Goal: Task Accomplishment & Management: Use online tool/utility

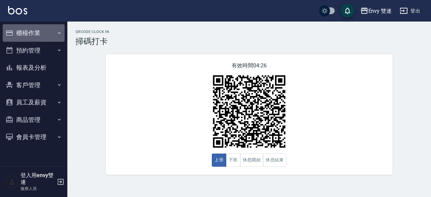
click at [56, 28] on button "櫃檯作業" at bounding box center [34, 32] width 62 height 17
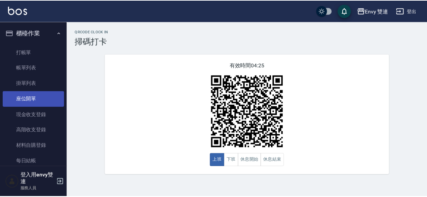
scroll to position [61, 0]
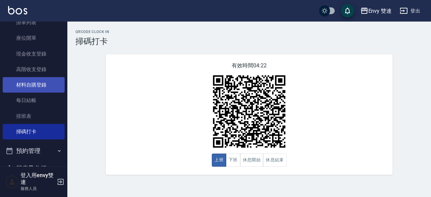
click at [42, 81] on link "材料自購登錄" at bounding box center [34, 84] width 62 height 15
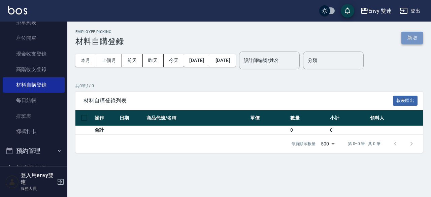
click at [414, 39] on button "新增" at bounding box center [412, 38] width 22 height 12
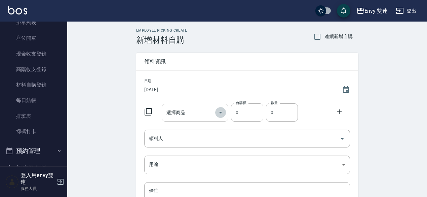
click at [219, 114] on icon "Open" at bounding box center [221, 112] width 8 height 8
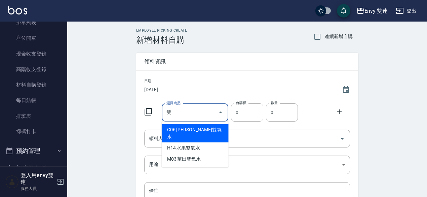
click at [203, 127] on li "C06 [PERSON_NAME]雙氧水" at bounding box center [195, 133] width 67 height 18
type input "[PERSON_NAME]雙氧水"
type input "120"
type input "1"
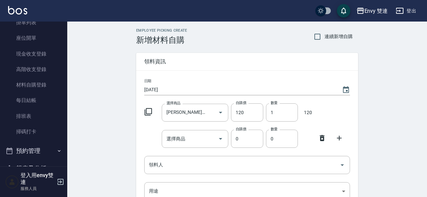
click at [322, 138] on icon at bounding box center [322, 138] width 8 height 8
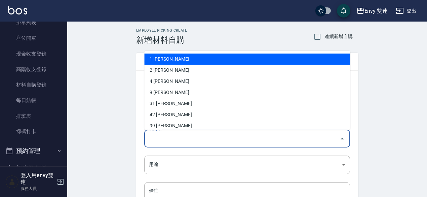
click at [322, 137] on input "領料人" at bounding box center [242, 139] width 190 height 12
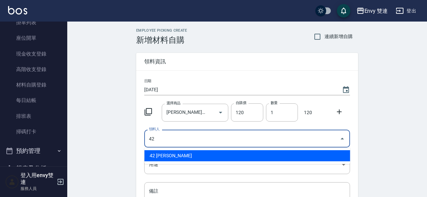
type input "42 [PERSON_NAME]"
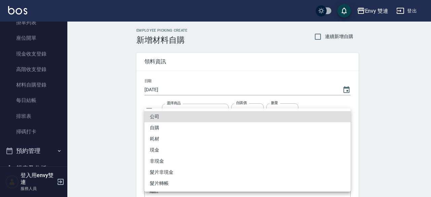
click at [318, 166] on body "Envy 雙連 登出 櫃檯作業 打帳單 帳單列表 掛單列表 座位開單 現金收支登錄 高階收支登錄 材料自購登錄 每日結帳 排班表 掃碼打卡 預約管理 預約管理…" at bounding box center [215, 138] width 431 height 277
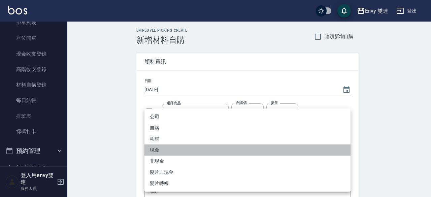
click at [182, 150] on li "現金" at bounding box center [247, 149] width 206 height 11
type input "現金"
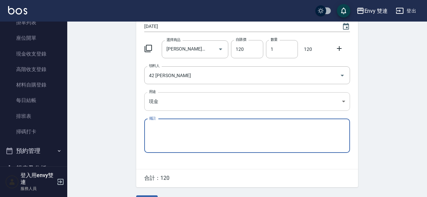
scroll to position [81, 0]
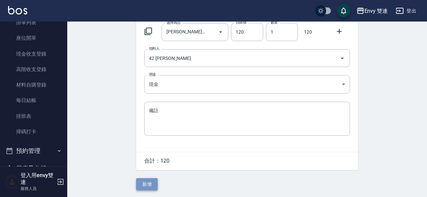
click at [152, 180] on button "新增" at bounding box center [147, 184] width 22 height 12
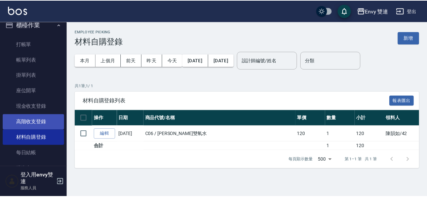
scroll to position [6, 0]
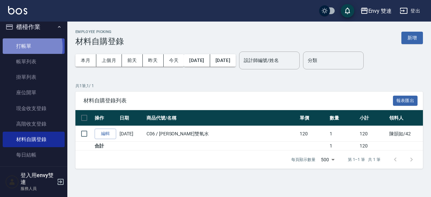
click at [22, 47] on link "打帳單" at bounding box center [34, 45] width 62 height 15
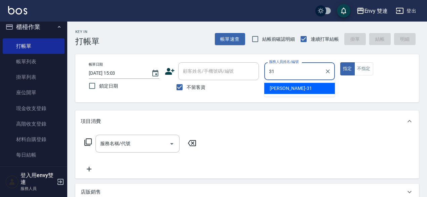
type input "Lina-31"
type button "true"
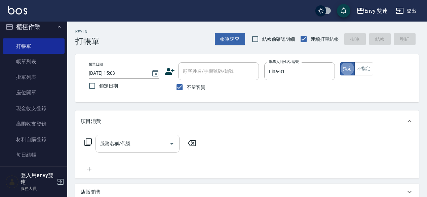
click at [120, 147] on input "服務名稱/代號" at bounding box center [133, 144] width 68 height 12
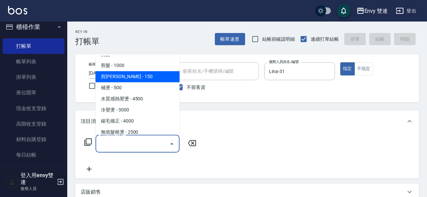
scroll to position [48, 0]
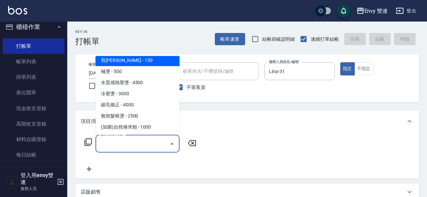
click at [122, 108] on span "縮毛矯正 - 4000" at bounding box center [138, 104] width 84 height 11
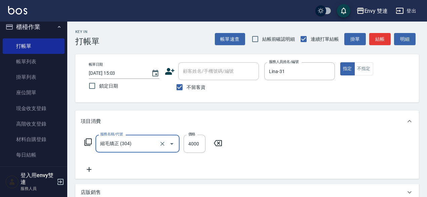
type input "縮毛矯正 (304)"
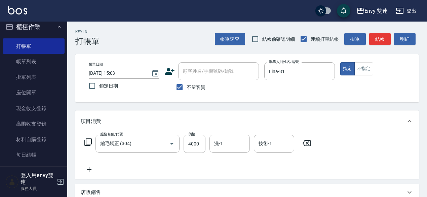
click at [122, 108] on div "Key In 打帳單 帳單速查 結帳前確認明細 連續打單結帳 掛單 結帳 明細 帳單日期 [DATE] 15:03 鎖定日期 顧客姓名/手機號碼/編號 顧客姓…" at bounding box center [247, 180] width 360 height 316
click at [196, 140] on input "4000" at bounding box center [195, 144] width 22 height 18
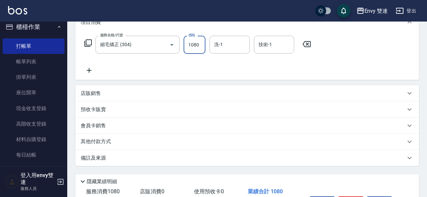
scroll to position [99, 0]
type input "1080"
click at [121, 141] on div "其他付款方式" at bounding box center [243, 141] width 325 height 7
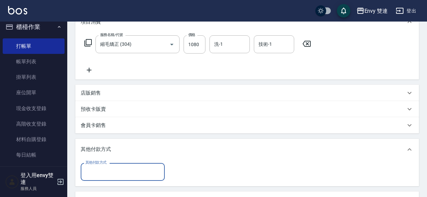
scroll to position [0, 0]
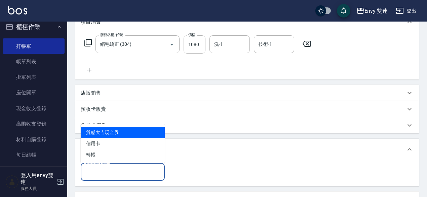
click at [109, 170] on input "其他付款方式" at bounding box center [123, 172] width 78 height 12
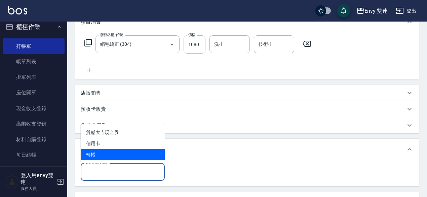
click at [108, 153] on span "轉帳" at bounding box center [123, 154] width 84 height 11
type input "轉帳"
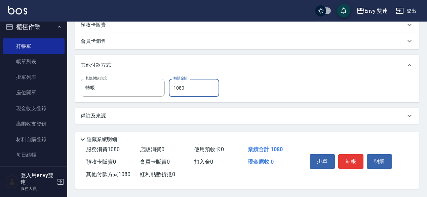
scroll to position [186, 0]
type input "1080"
click at [353, 159] on button "結帳" at bounding box center [351, 161] width 25 height 14
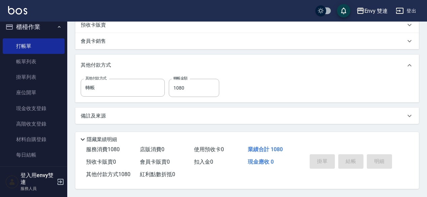
type input "[DATE] 15:04"
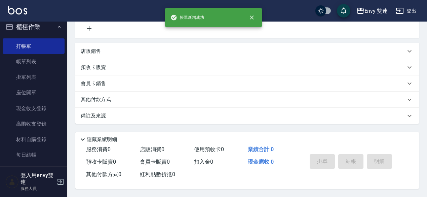
scroll to position [0, 0]
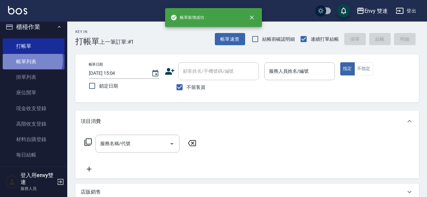
click at [29, 60] on link "帳單列表" at bounding box center [34, 61] width 62 height 15
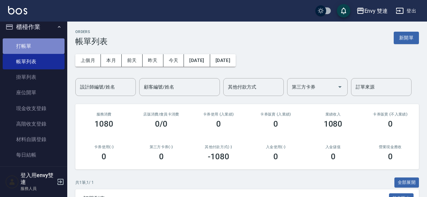
click at [34, 40] on link "打帳單" at bounding box center [34, 45] width 62 height 15
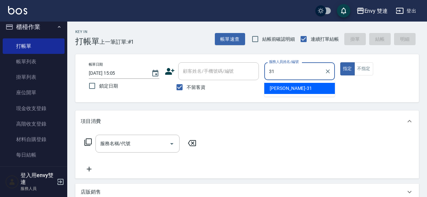
type input "Lina-31"
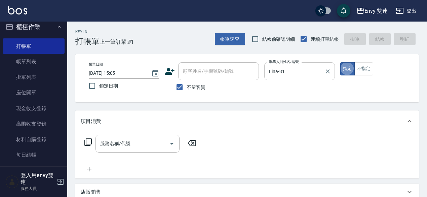
type button "true"
click at [328, 70] on icon "Clear" at bounding box center [328, 71] width 7 height 7
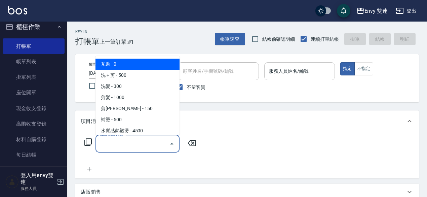
click at [148, 142] on input "服務名稱/代號" at bounding box center [133, 144] width 68 height 12
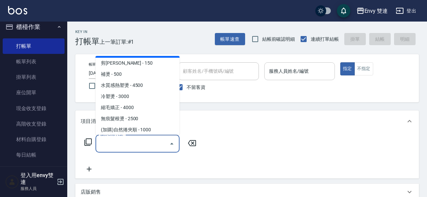
scroll to position [46, 0]
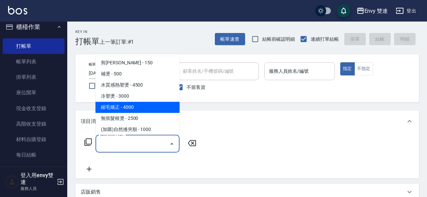
click at [134, 110] on span "縮毛矯正 - 4000" at bounding box center [138, 107] width 84 height 11
type input "縮毛矯正 (304)"
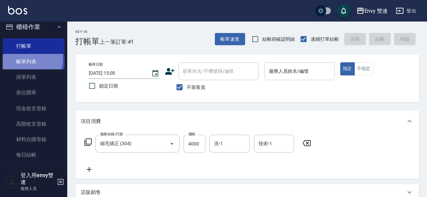
click at [16, 58] on link "帳單列表" at bounding box center [34, 61] width 62 height 15
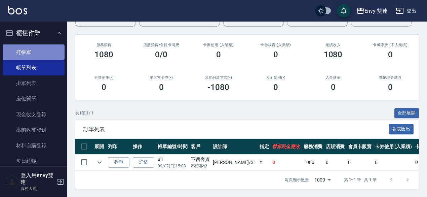
click at [34, 50] on link "打帳單" at bounding box center [34, 51] width 62 height 15
